Goal: Find specific page/section: Find specific page/section

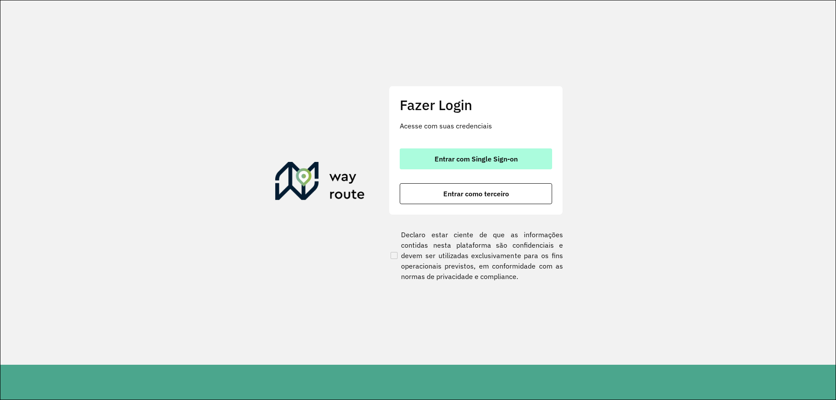
click at [470, 153] on button "Entrar com Single Sign-on" at bounding box center [476, 158] width 152 height 21
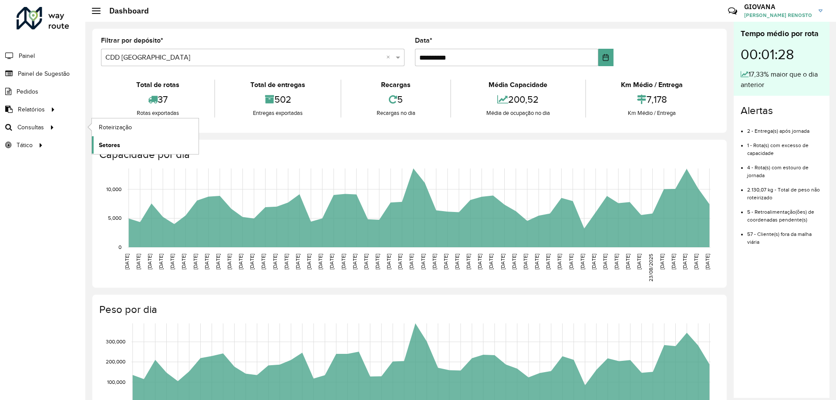
click at [101, 142] on span "Setores" at bounding box center [109, 145] width 21 height 9
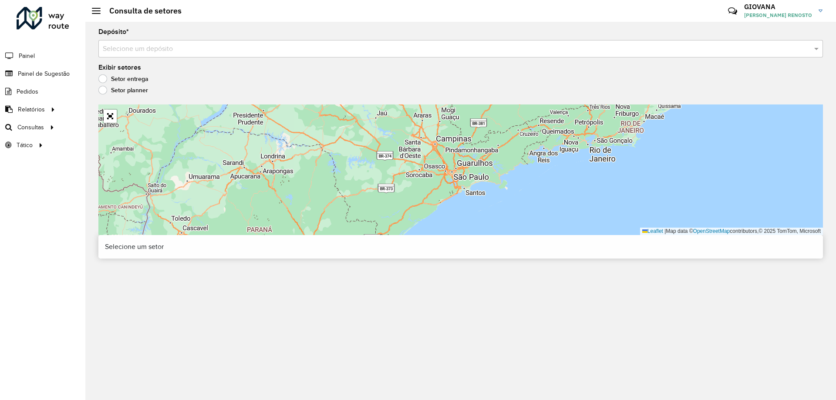
click at [227, 52] on input "text" at bounding box center [452, 49] width 698 height 10
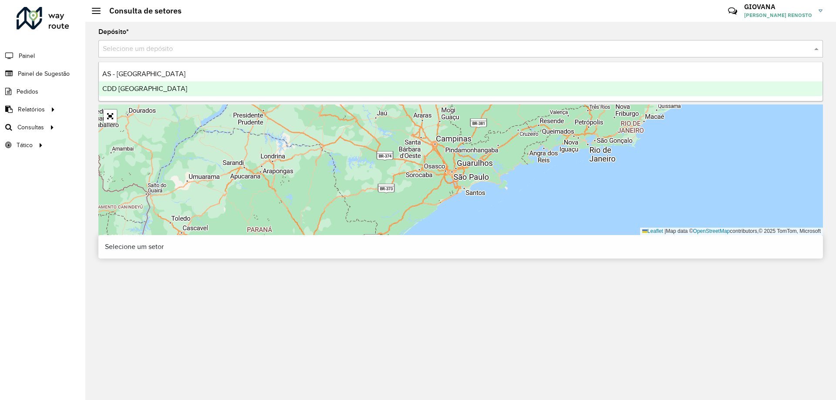
click at [213, 93] on div "CDD Florianópolis" at bounding box center [460, 88] width 723 height 15
